Goal: Task Accomplishment & Management: Use online tool/utility

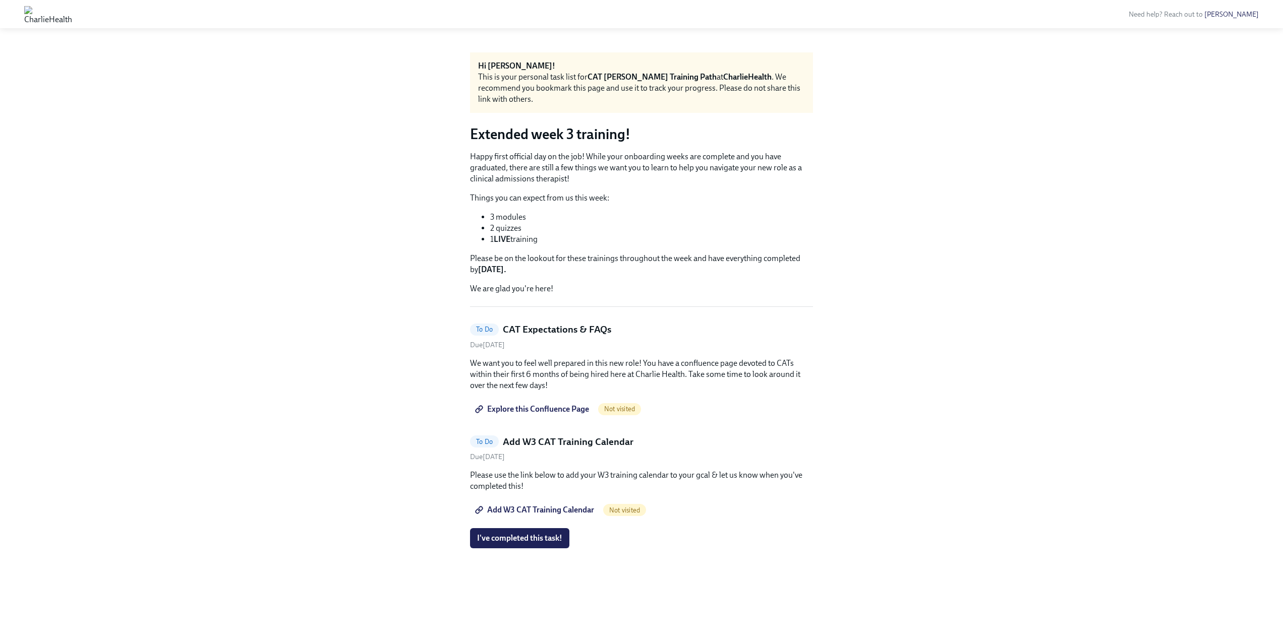
click at [550, 408] on span "Explore this Confluence Page" at bounding box center [533, 409] width 112 height 10
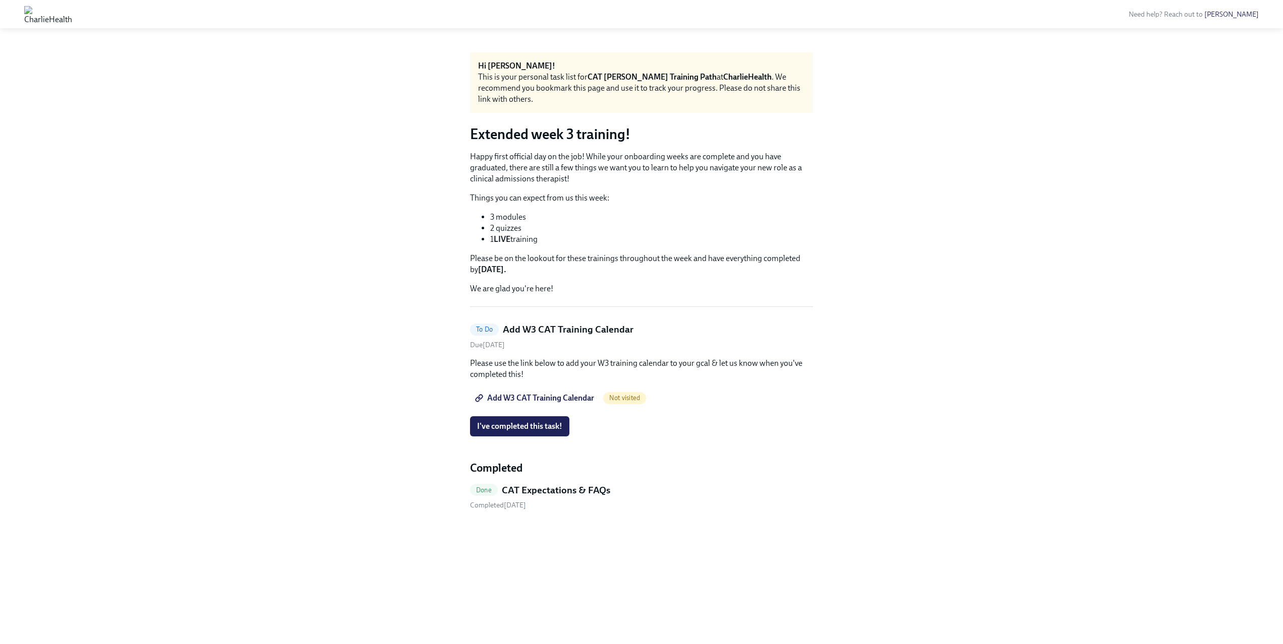
click at [529, 398] on span "Add W3 CAT Training Calendar" at bounding box center [535, 398] width 117 height 10
click at [537, 399] on span "Add W3 CAT Training Calendar" at bounding box center [535, 398] width 117 height 10
click at [531, 331] on h5 "Add W3 CAT Training Calendar" at bounding box center [568, 329] width 131 height 13
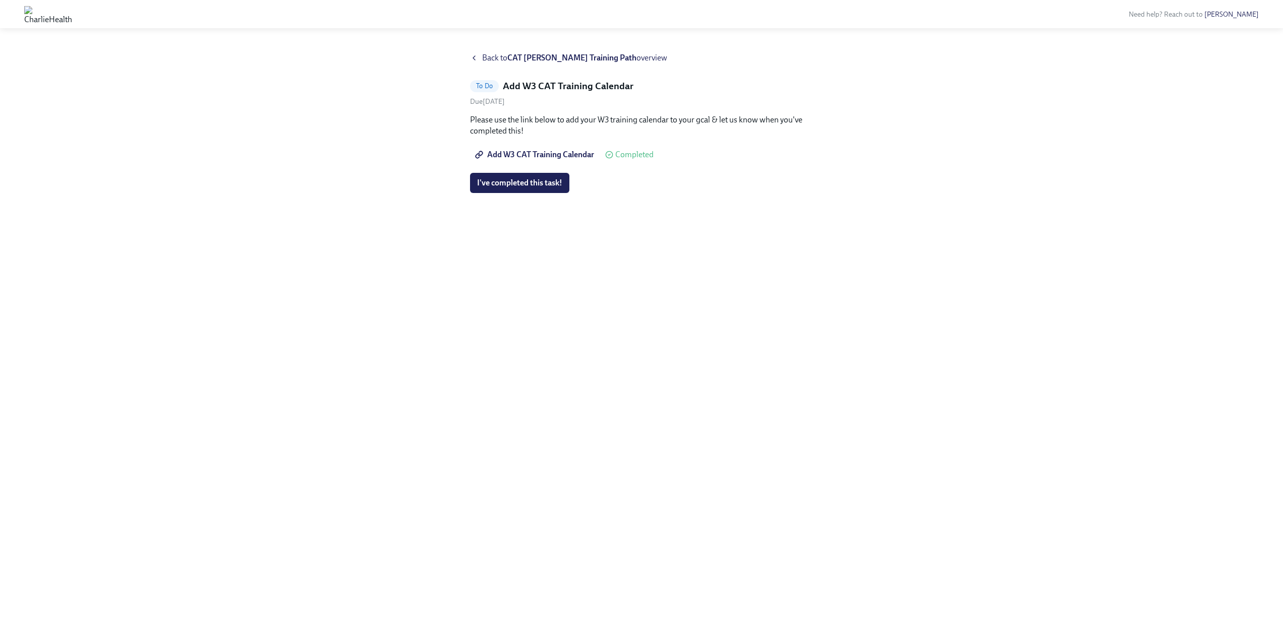
click at [533, 154] on span "Add W3 CAT Training Calendar" at bounding box center [535, 155] width 117 height 10
click at [476, 61] on icon at bounding box center [474, 58] width 8 height 8
